Goal: Task Accomplishment & Management: Manage account settings

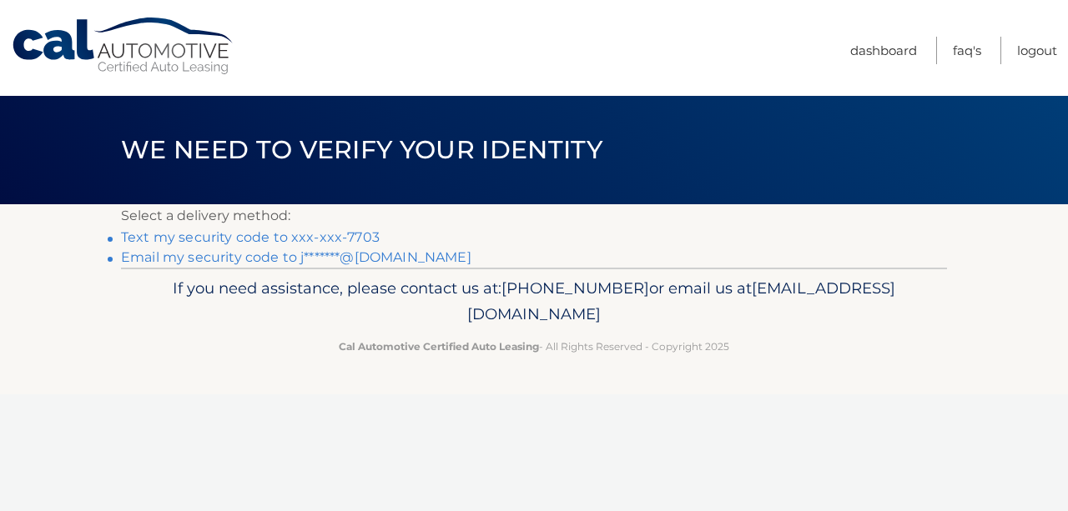
click at [326, 235] on link "Text my security code to xxx-xxx-7703" at bounding box center [250, 237] width 259 height 16
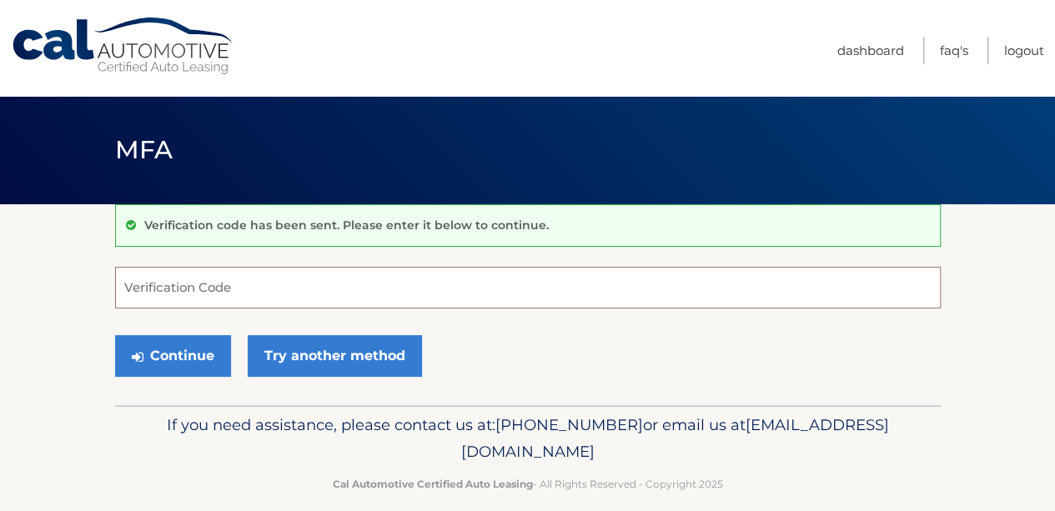
click at [248, 303] on input "Verification Code" at bounding box center [528, 288] width 826 height 42
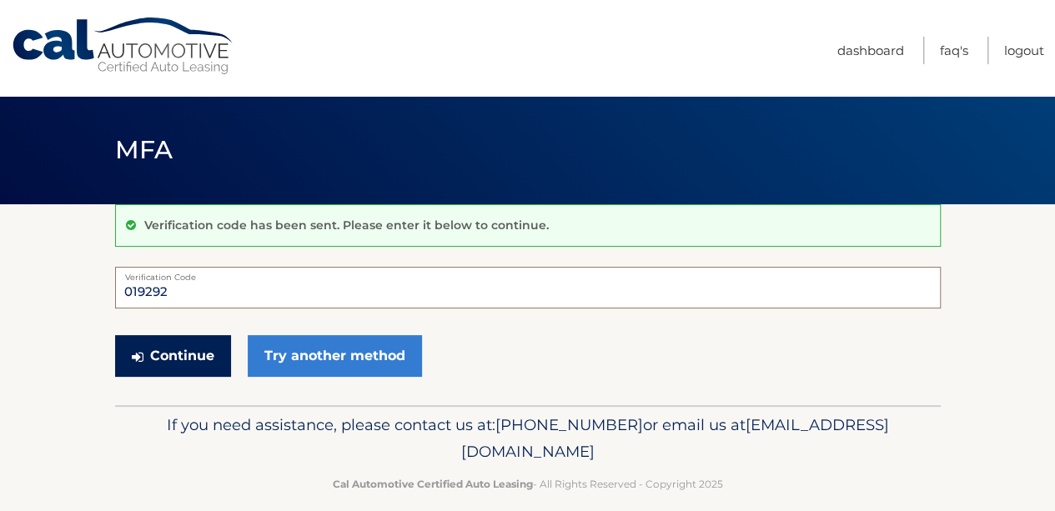
type input "019292"
click at [184, 355] on button "Continue" at bounding box center [173, 356] width 116 height 42
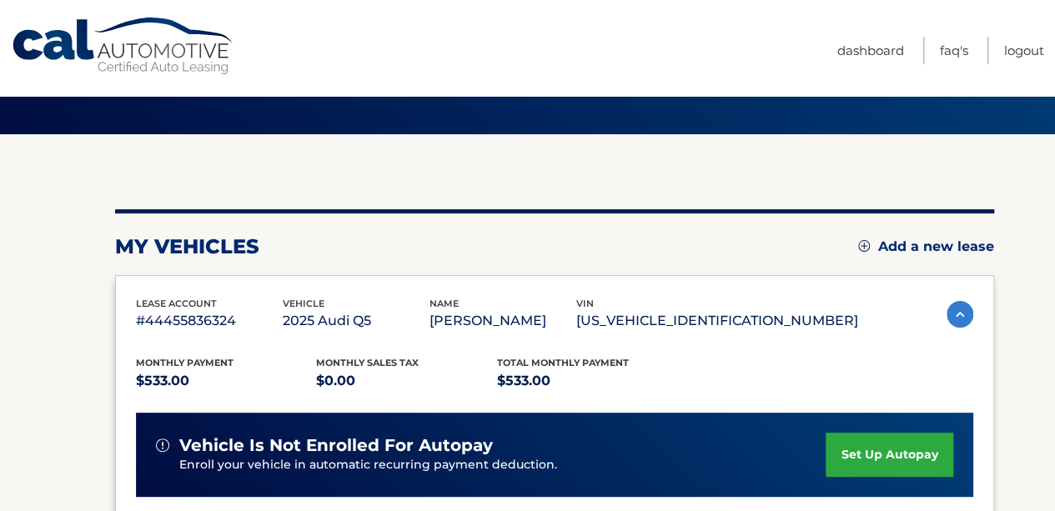
scroll to position [417, 0]
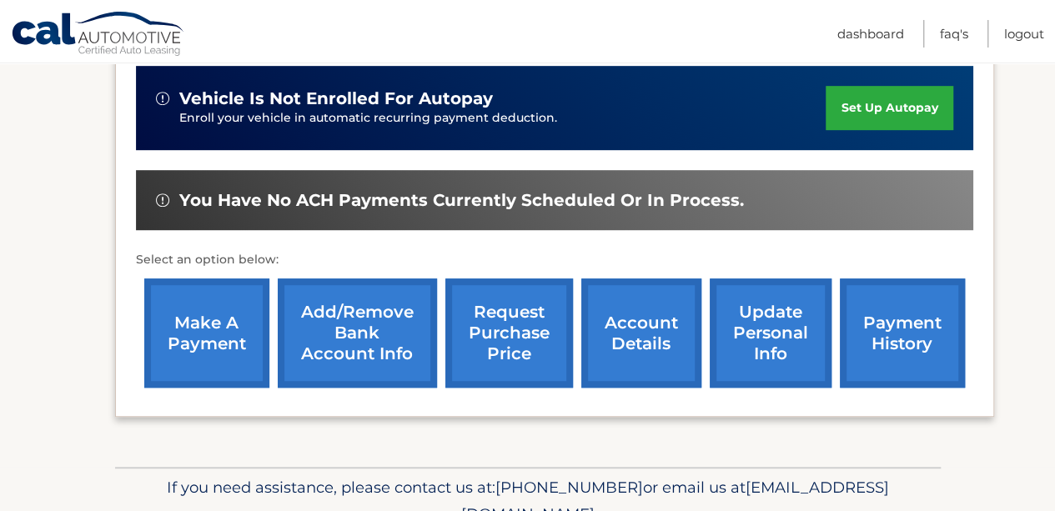
click at [639, 318] on link "account details" at bounding box center [641, 333] width 120 height 109
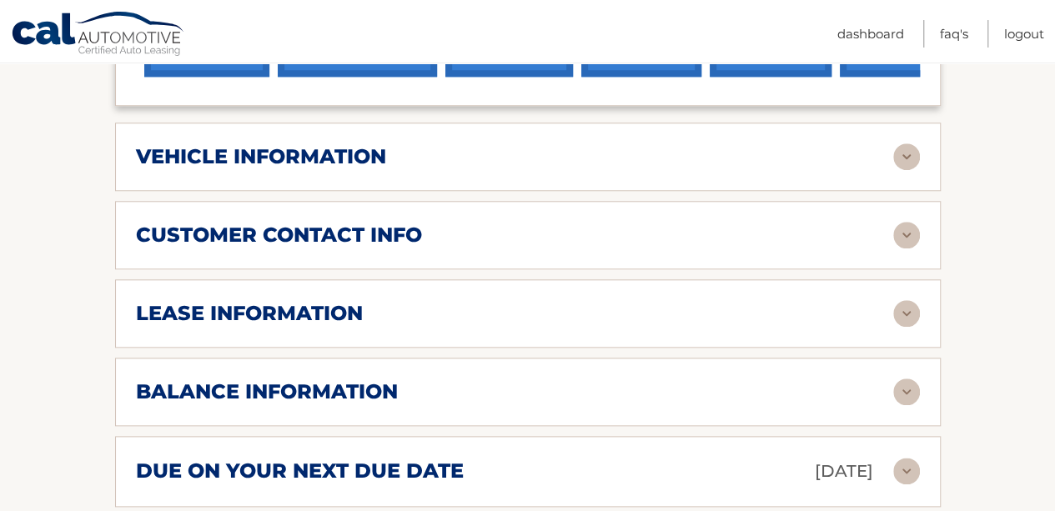
scroll to position [751, 0]
click at [826, 166] on div "vehicle information" at bounding box center [515, 156] width 758 height 25
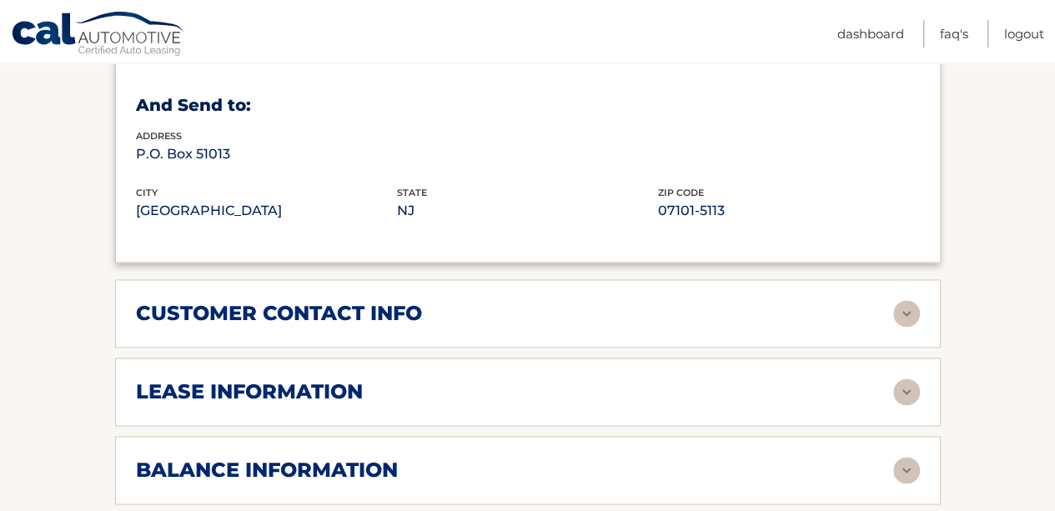
scroll to position [1251, 0]
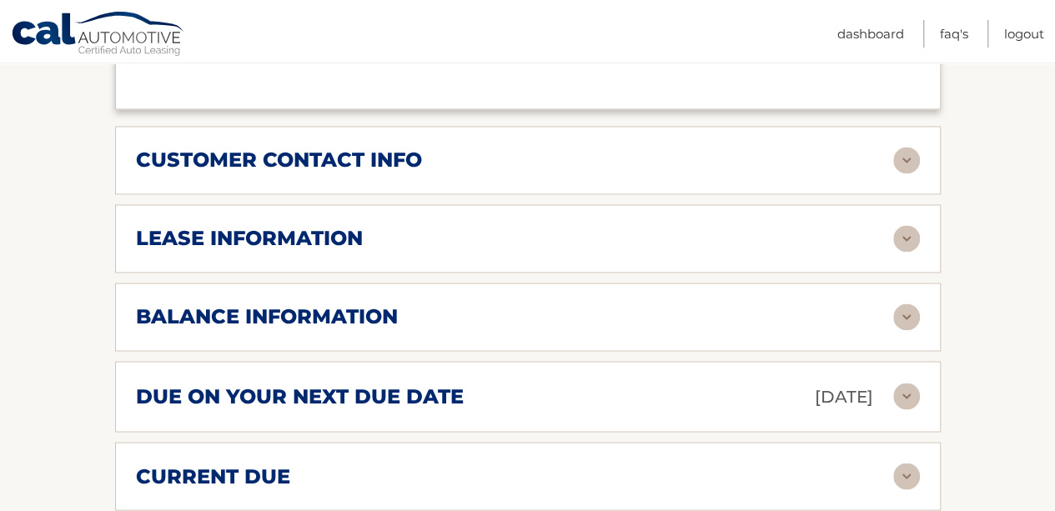
click at [430, 245] on div "lease information" at bounding box center [515, 238] width 758 height 25
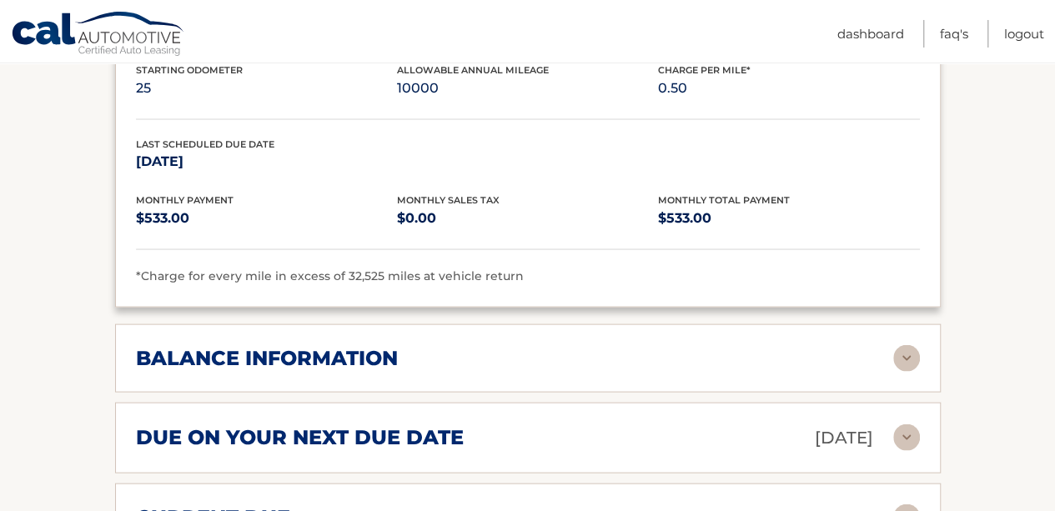
scroll to position [1502, 0]
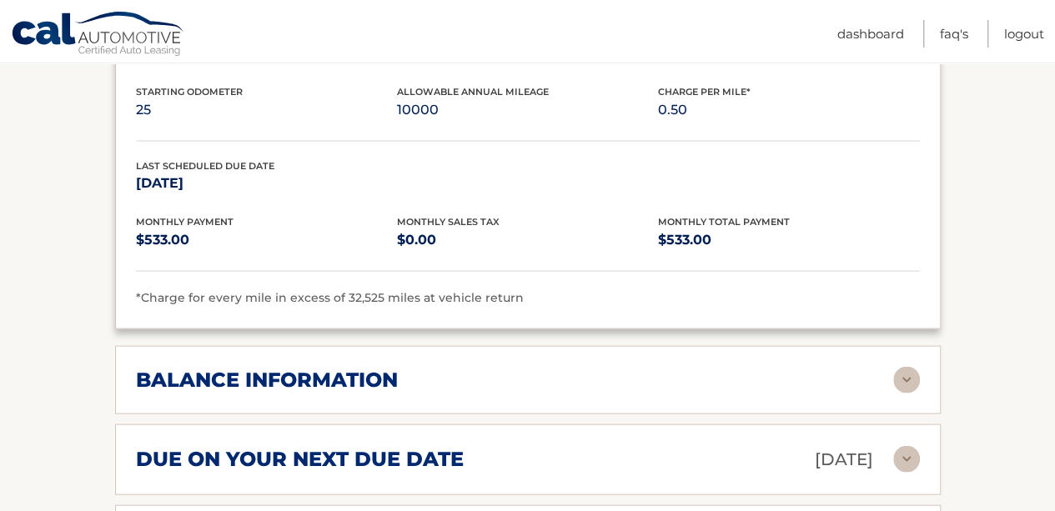
click at [421, 367] on div "balance information" at bounding box center [515, 379] width 758 height 25
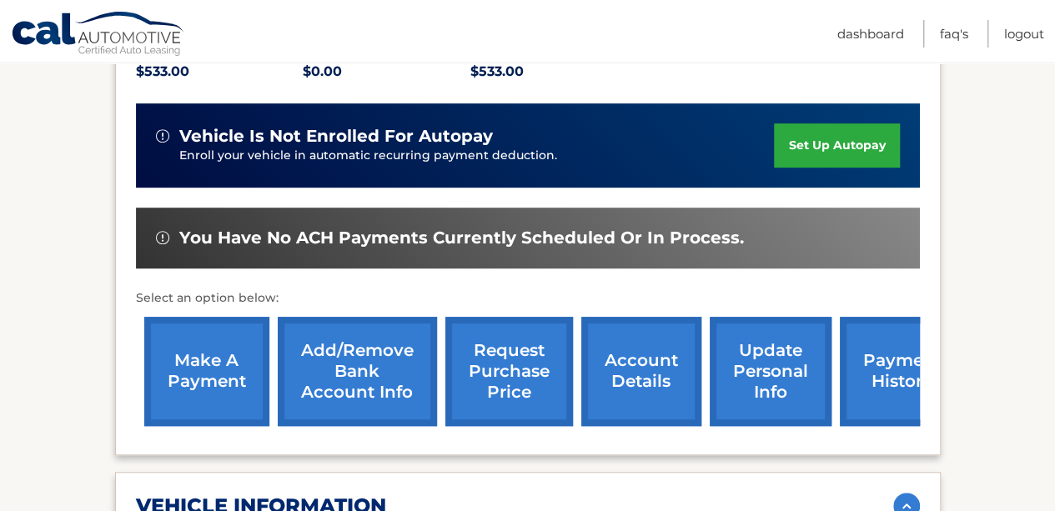
scroll to position [403, 0]
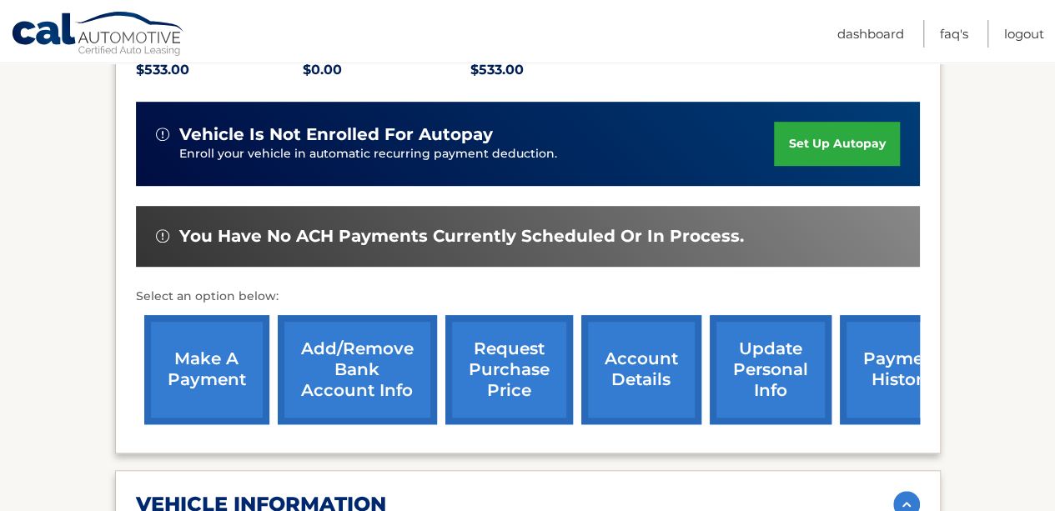
click at [502, 380] on link "request purchase price" at bounding box center [510, 369] width 128 height 109
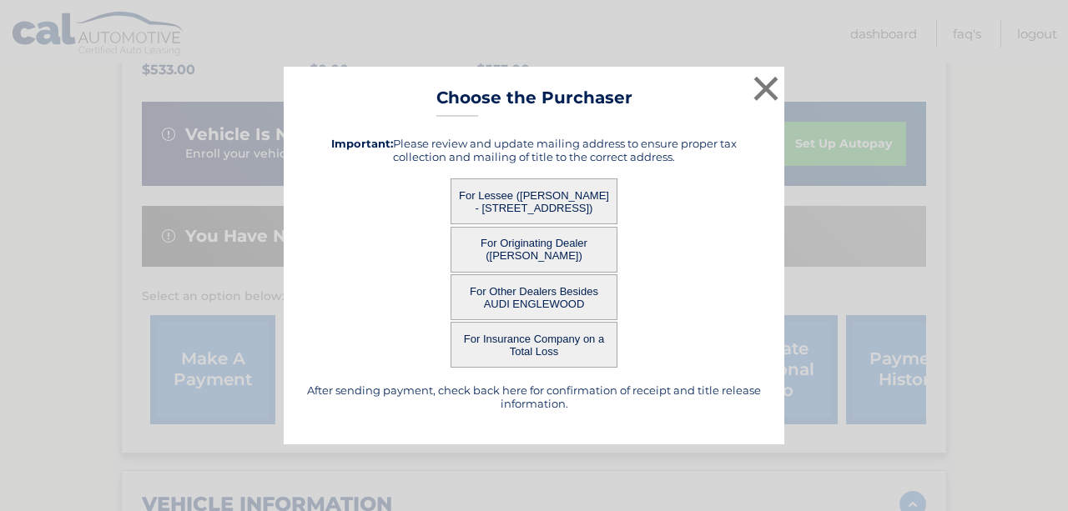
click at [494, 189] on button "For Lessee ([PERSON_NAME] - [STREET_ADDRESS])" at bounding box center [534, 202] width 167 height 46
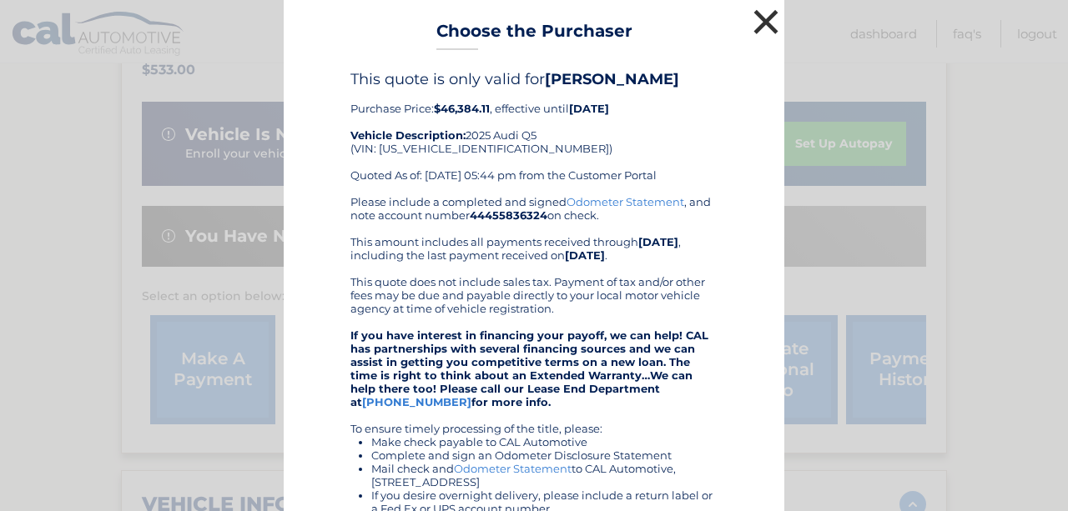
click at [765, 24] on button "×" at bounding box center [765, 21] width 33 height 33
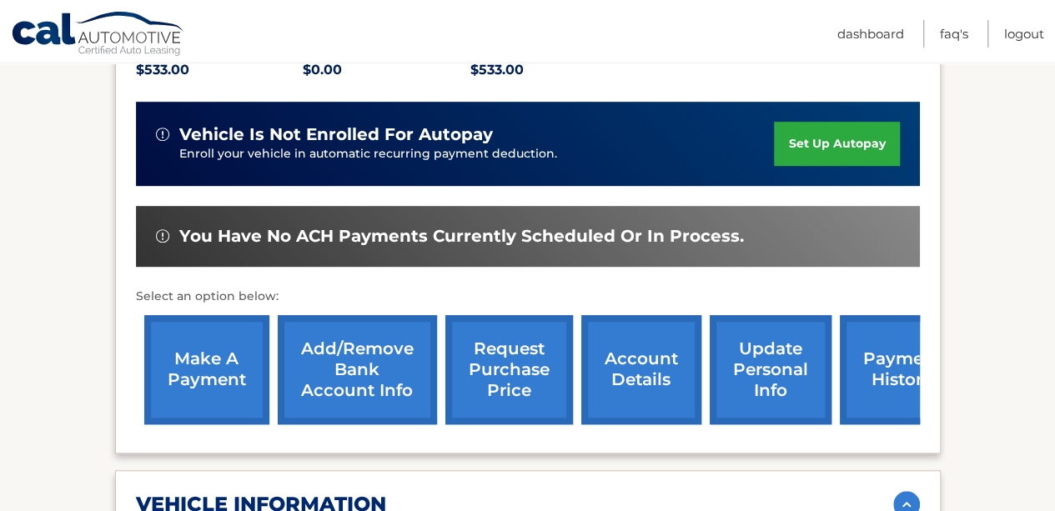
click at [552, 401] on link "request purchase price" at bounding box center [510, 369] width 128 height 109
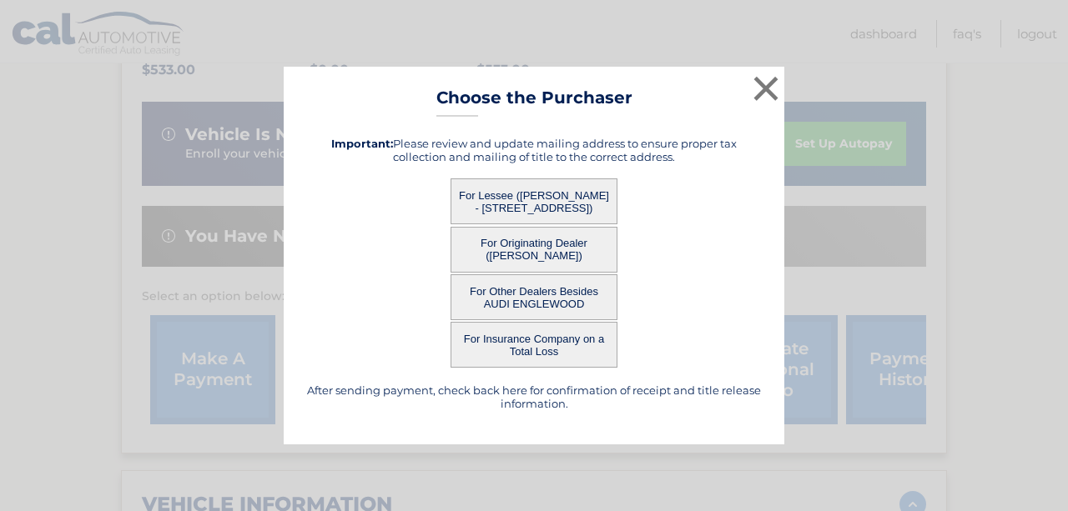
click at [566, 253] on button "For Originating Dealer ([PERSON_NAME])" at bounding box center [534, 250] width 167 height 46
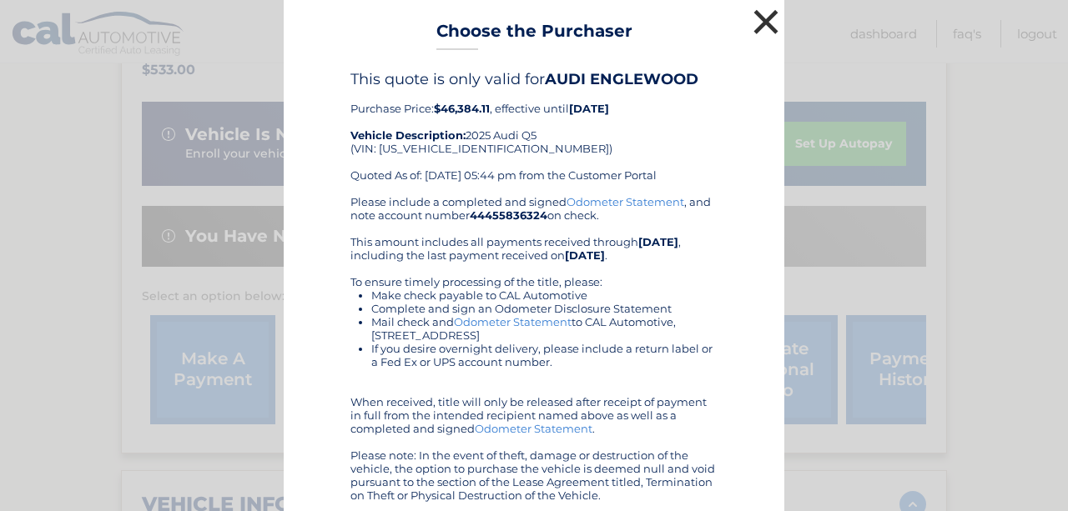
click at [761, 28] on button "×" at bounding box center [765, 21] width 33 height 33
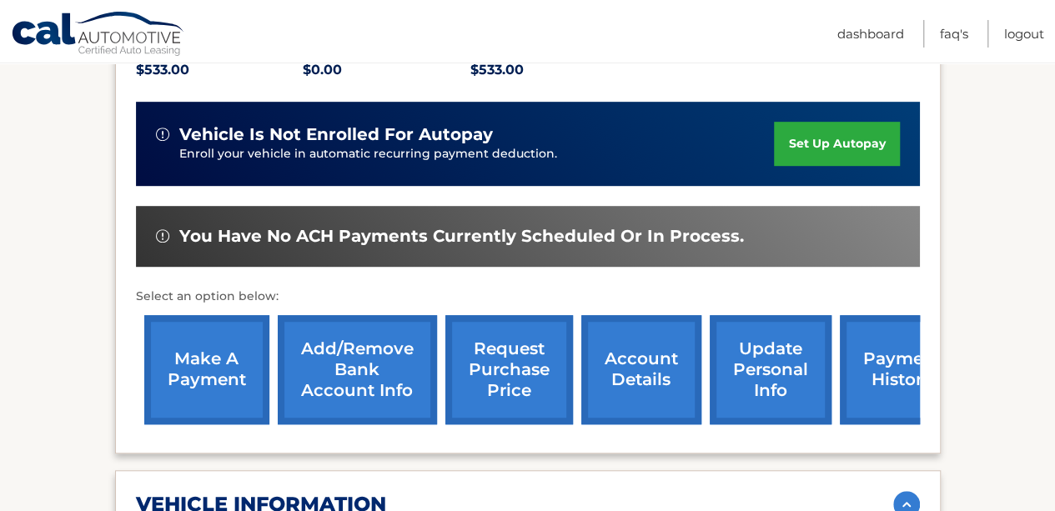
click at [486, 380] on link "request purchase price" at bounding box center [510, 369] width 128 height 109
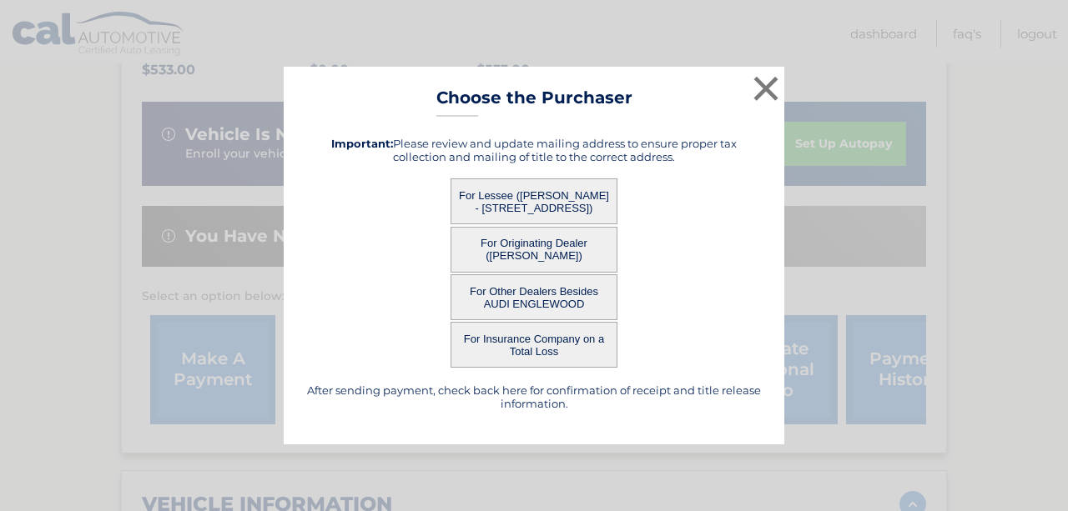
click at [512, 193] on button "For Lessee ([PERSON_NAME] - [STREET_ADDRESS])" at bounding box center [534, 202] width 167 height 46
click at [769, 94] on button "×" at bounding box center [765, 88] width 33 height 33
